Goal: Transaction & Acquisition: Obtain resource

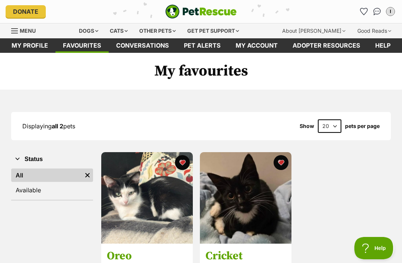
click at [121, 25] on div "Cats" at bounding box center [119, 30] width 28 height 15
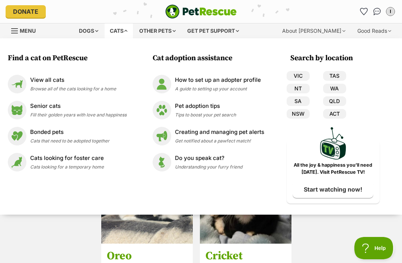
click at [25, 78] on img at bounding box center [17, 84] width 19 height 19
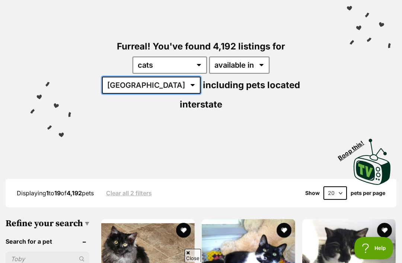
click at [201, 77] on select "[GEOGRAPHIC_DATA] [GEOGRAPHIC_DATA] [GEOGRAPHIC_DATA] [GEOGRAPHIC_DATA] [GEOGRA…" at bounding box center [151, 85] width 99 height 17
select select "QLD"
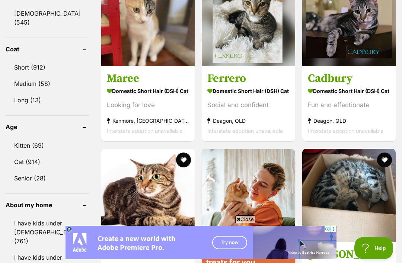
click at [23, 154] on link "Cat (914)" at bounding box center [48, 162] width 84 height 16
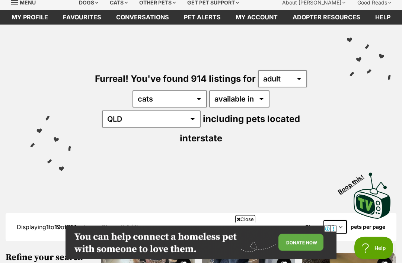
scroll to position [29, 0]
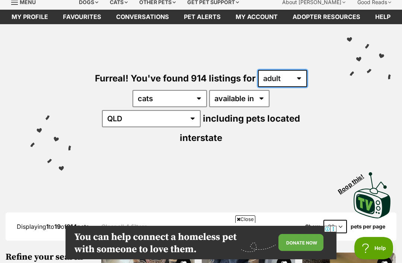
click at [297, 75] on select "any age kitten adult senior" at bounding box center [282, 78] width 49 height 17
select select "any"
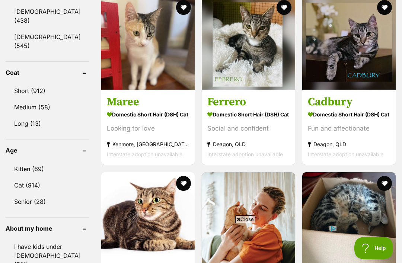
click at [26, 83] on link "Short (912)" at bounding box center [48, 91] width 84 height 16
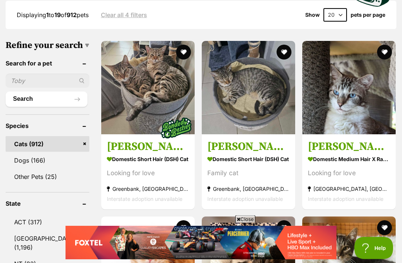
scroll to position [245, 0]
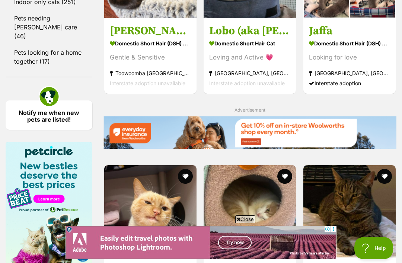
scroll to position [1047, 0]
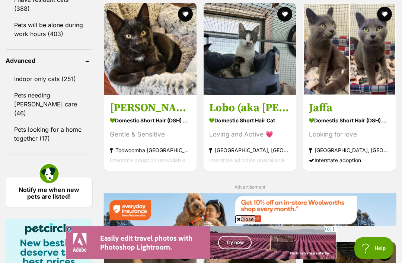
click at [21, 80] on link "Indoor only cats (251)" at bounding box center [49, 79] width 87 height 16
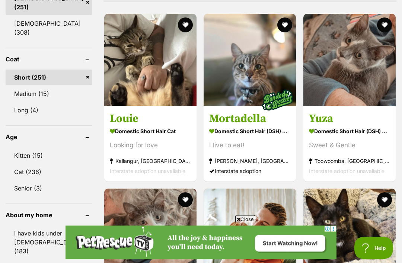
scroll to position [687, 0]
click at [381, 68] on img at bounding box center [349, 60] width 92 height 92
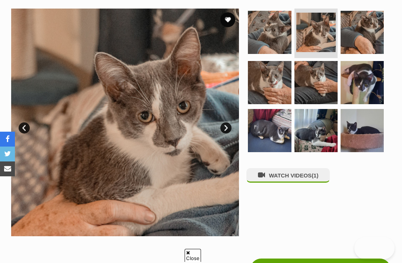
click at [323, 122] on img at bounding box center [315, 130] width 43 height 43
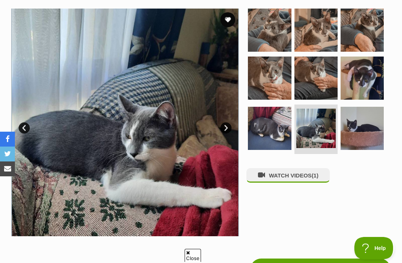
click at [343, 39] on img at bounding box center [362, 30] width 43 height 43
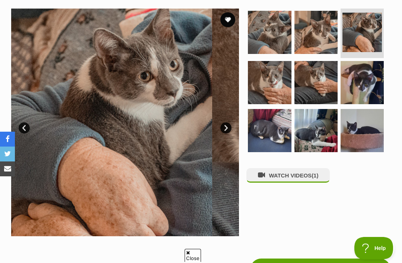
click at [330, 73] on img at bounding box center [315, 82] width 43 height 43
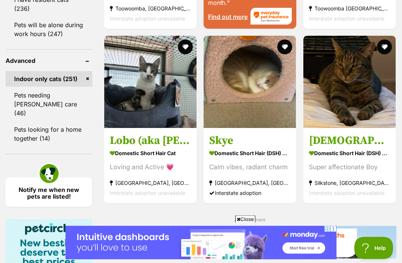
scroll to position [1015, 0]
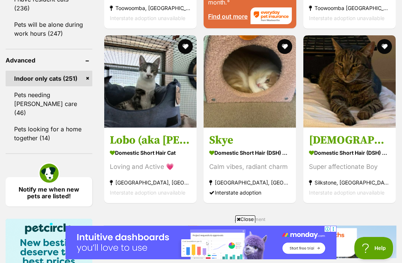
click at [214, 115] on img at bounding box center [250, 81] width 92 height 92
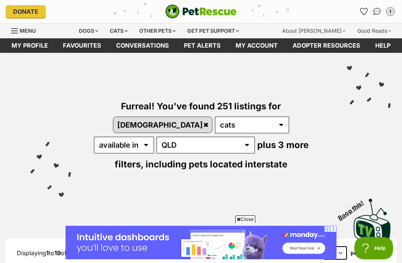
scroll to position [1038, 0]
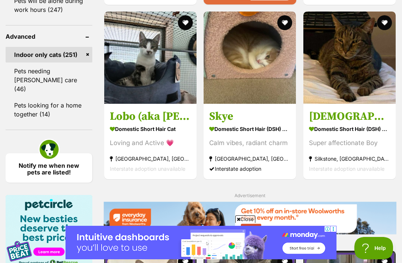
click at [332, 75] on img at bounding box center [349, 58] width 92 height 92
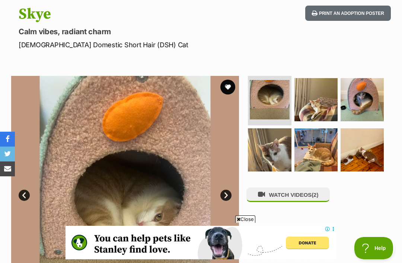
scroll to position [42, 0]
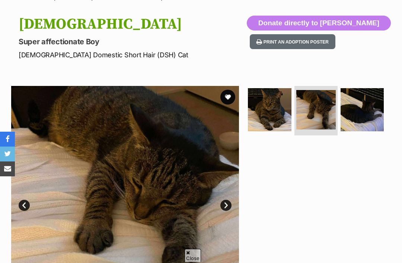
click at [370, 111] on img at bounding box center [362, 109] width 43 height 43
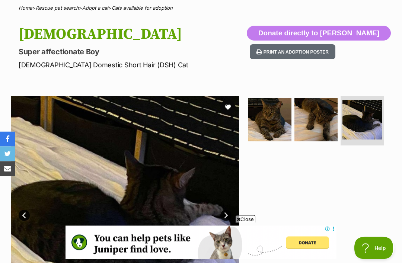
scroll to position [26, 0]
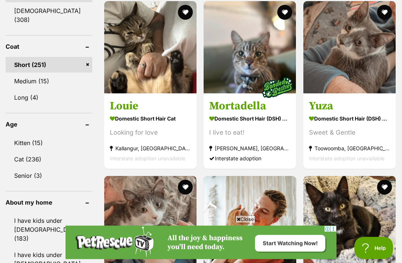
scroll to position [699, 0]
click at [106, 48] on img at bounding box center [150, 47] width 92 height 92
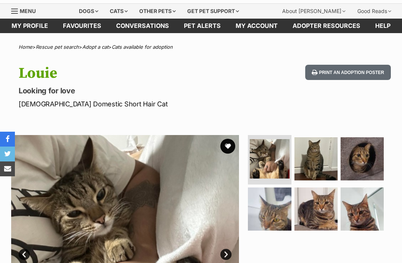
scroll to position [20, 0]
click at [367, 138] on img at bounding box center [362, 158] width 43 height 43
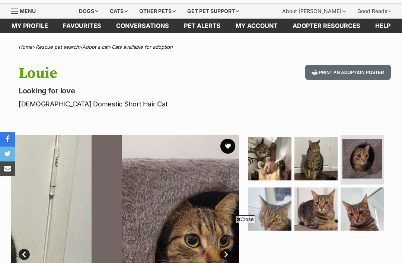
scroll to position [35, 0]
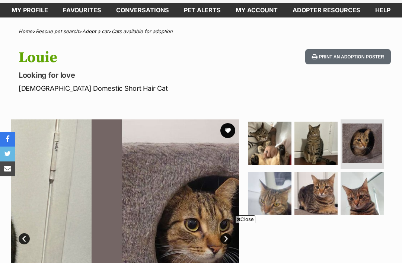
click at [324, 188] on img at bounding box center [315, 193] width 43 height 43
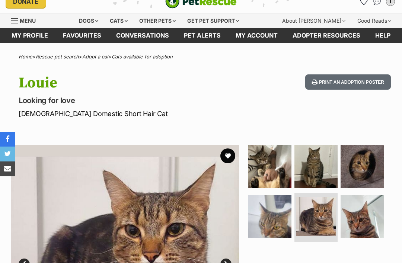
scroll to position [0, 0]
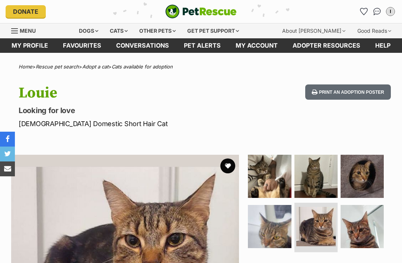
click at [161, 31] on div "Other pets" at bounding box center [157, 30] width 47 height 15
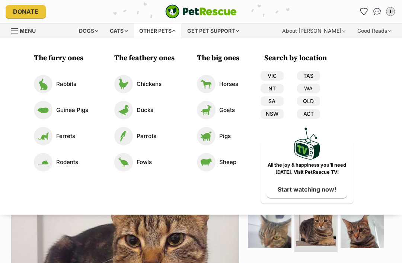
click at [169, 25] on div "Other pets" at bounding box center [157, 30] width 47 height 15
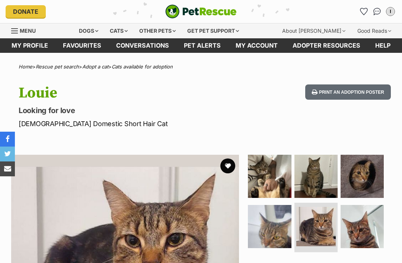
click at [162, 33] on div "Other pets" at bounding box center [157, 30] width 47 height 15
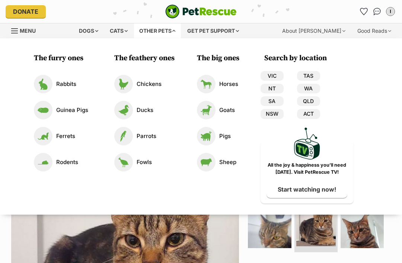
click at [46, 135] on img at bounding box center [43, 136] width 19 height 19
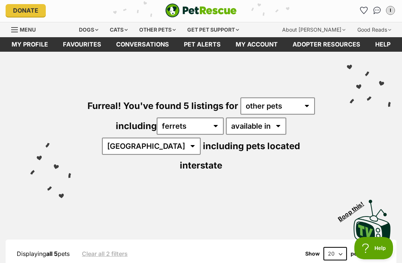
scroll to position [1, 0]
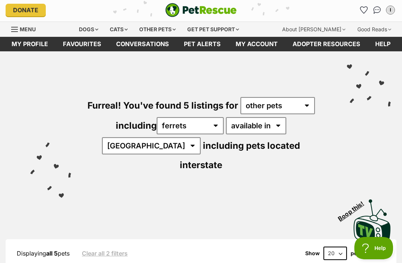
click at [90, 32] on div "Dogs" at bounding box center [89, 29] width 30 height 15
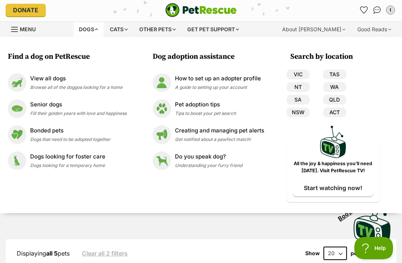
click at [37, 85] on span "Browse all of the doggos looking for a home" at bounding box center [76, 88] width 92 height 6
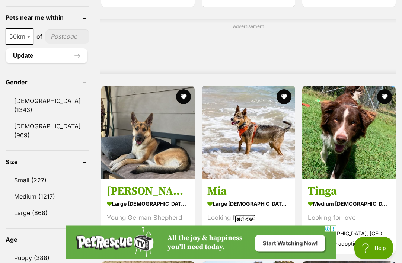
scroll to position [617, 0]
click at [19, 109] on link "[DEMOGRAPHIC_DATA] (1343)" at bounding box center [48, 105] width 84 height 25
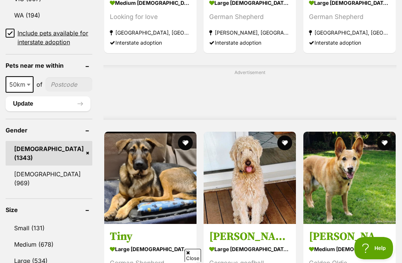
click at [20, 220] on link "Small (131)" at bounding box center [49, 228] width 87 height 16
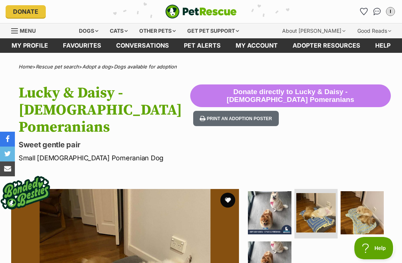
click at [14, 24] on link "Menu" at bounding box center [26, 29] width 30 height 13
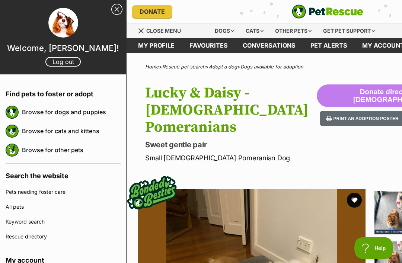
click at [64, 22] on img at bounding box center [63, 23] width 30 height 30
click at [52, 28] on img at bounding box center [63, 23] width 30 height 30
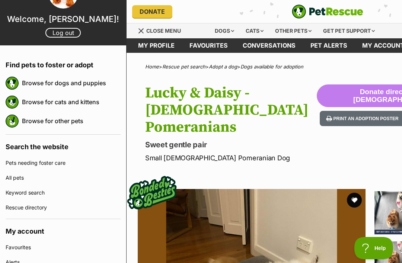
scroll to position [35, 0]
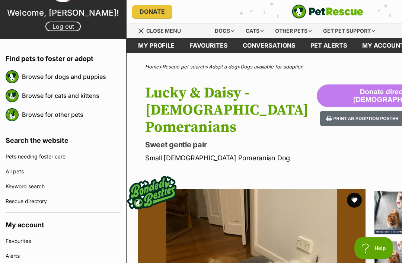
click at [33, 98] on link "Browse for cats and kittens" at bounding box center [71, 96] width 99 height 16
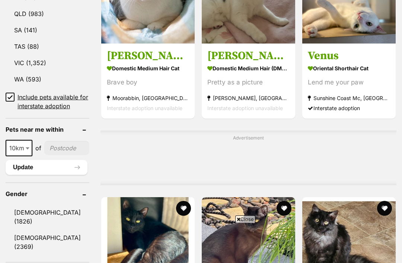
click at [20, 205] on link "[DEMOGRAPHIC_DATA] (1826)" at bounding box center [48, 217] width 84 height 25
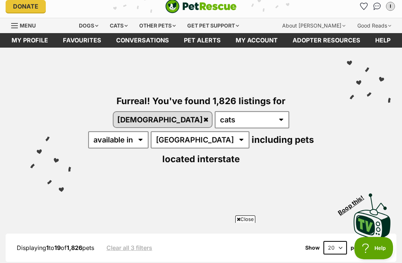
scroll to position [64, 0]
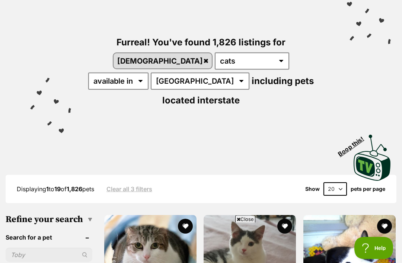
click at [340, 183] on select "20 40 60" at bounding box center [335, 189] width 23 height 13
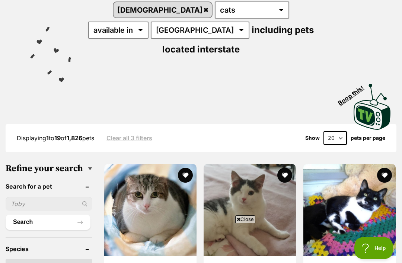
select select "60"
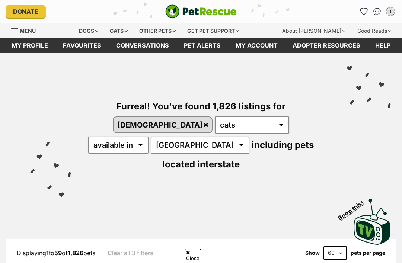
scroll to position [405, 0]
